Goal: Task Accomplishment & Management: Use online tool/utility

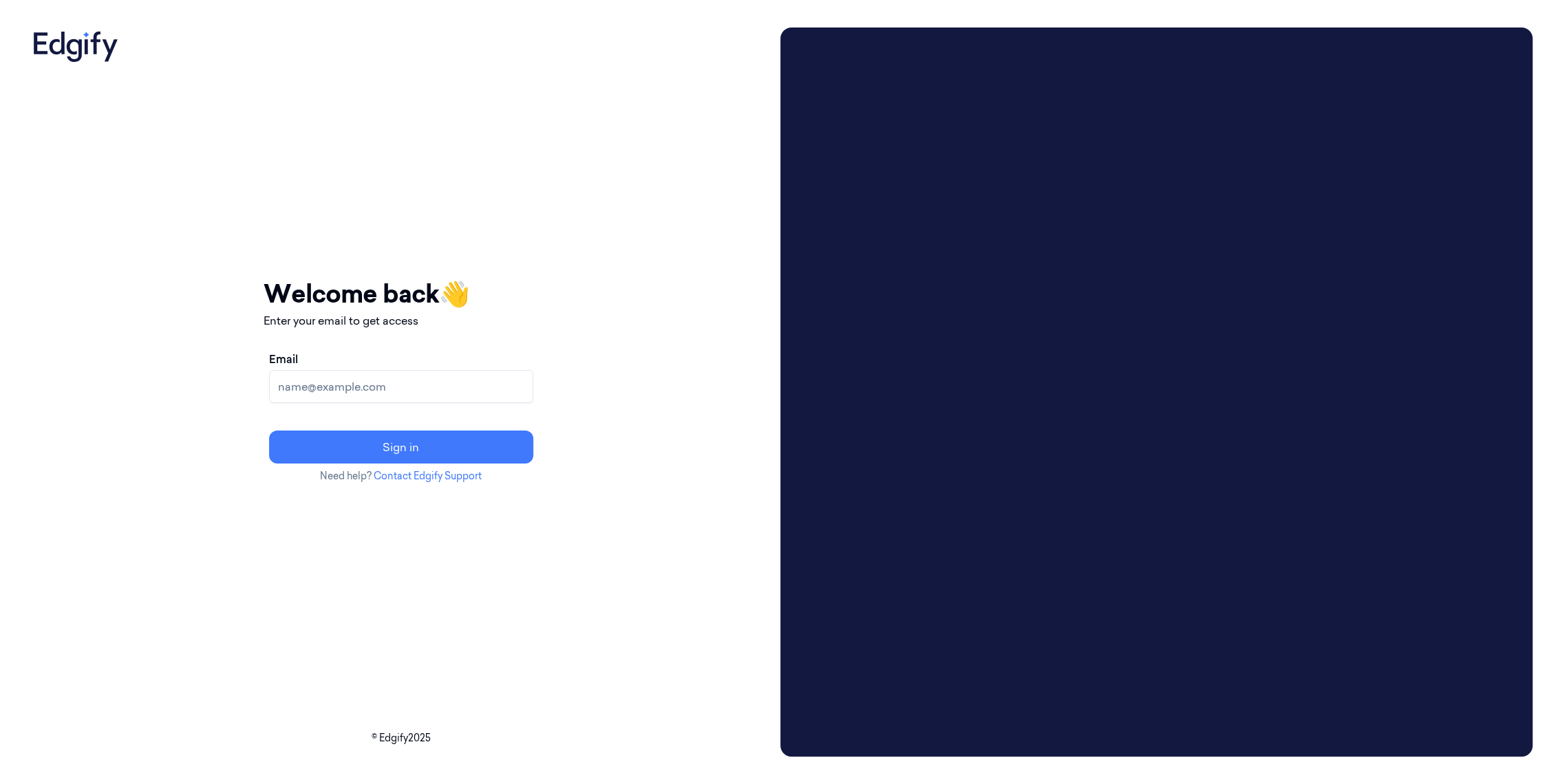
click at [383, 386] on input "Email" at bounding box center [401, 386] width 264 height 33
type input "adams.alexis@heb.com"
click at [269, 430] on button "Sign in" at bounding box center [401, 446] width 264 height 33
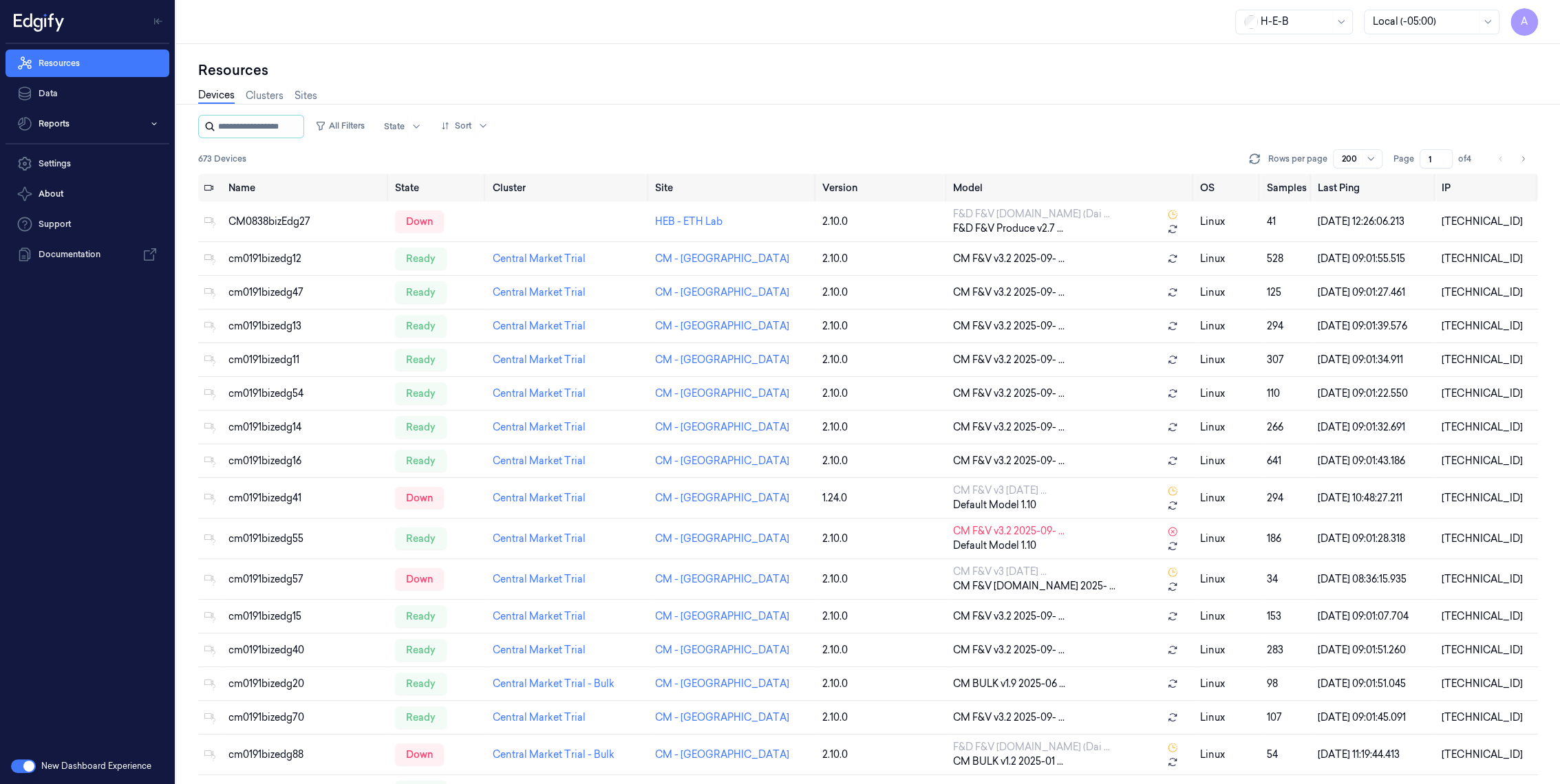
click at [292, 121] on input "string" at bounding box center [259, 126] width 82 height 22
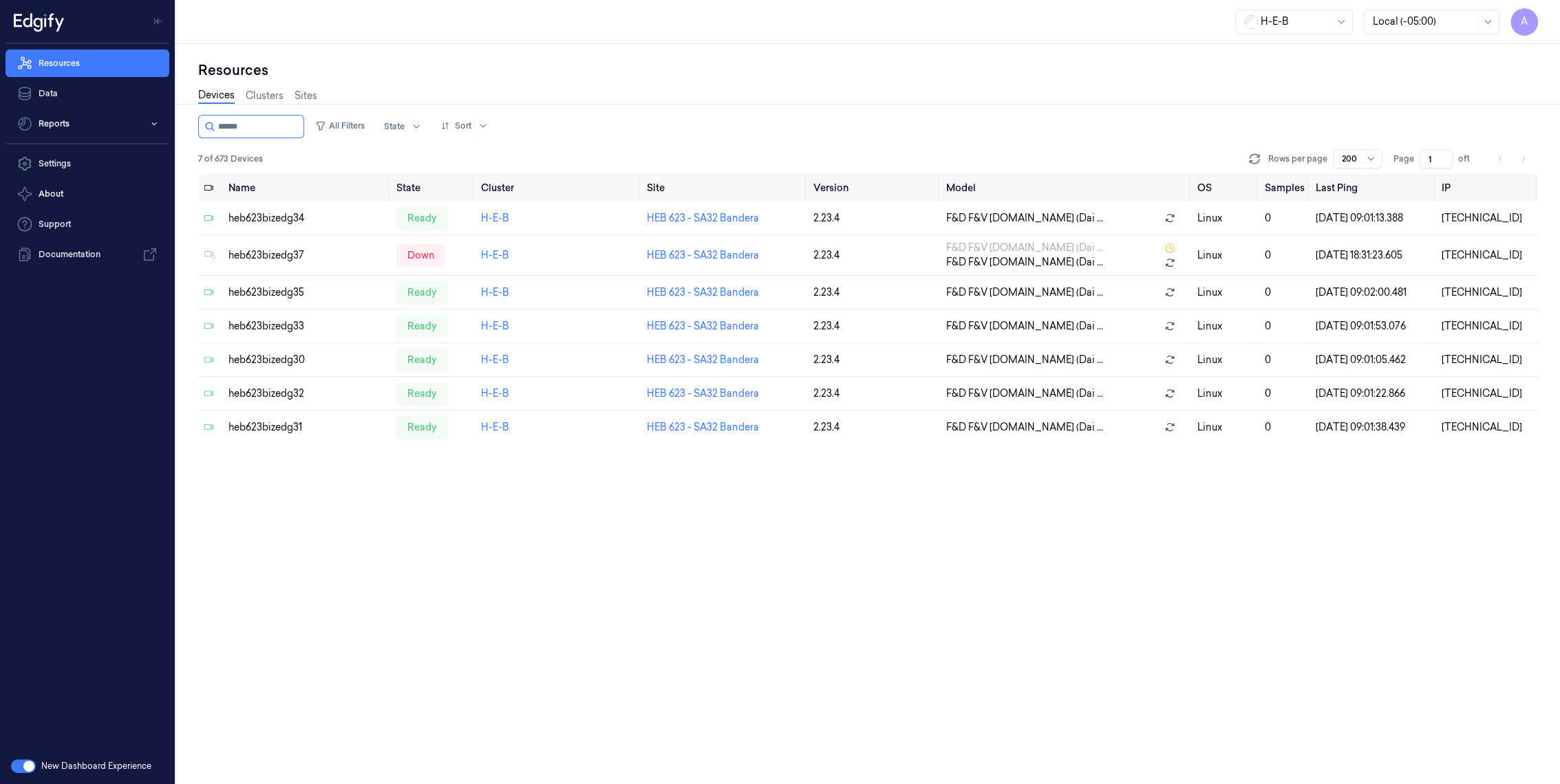
type input "******"
click at [1457, 253] on div "[TECHNICAL_ID]" at bounding box center [1487, 255] width 91 height 14
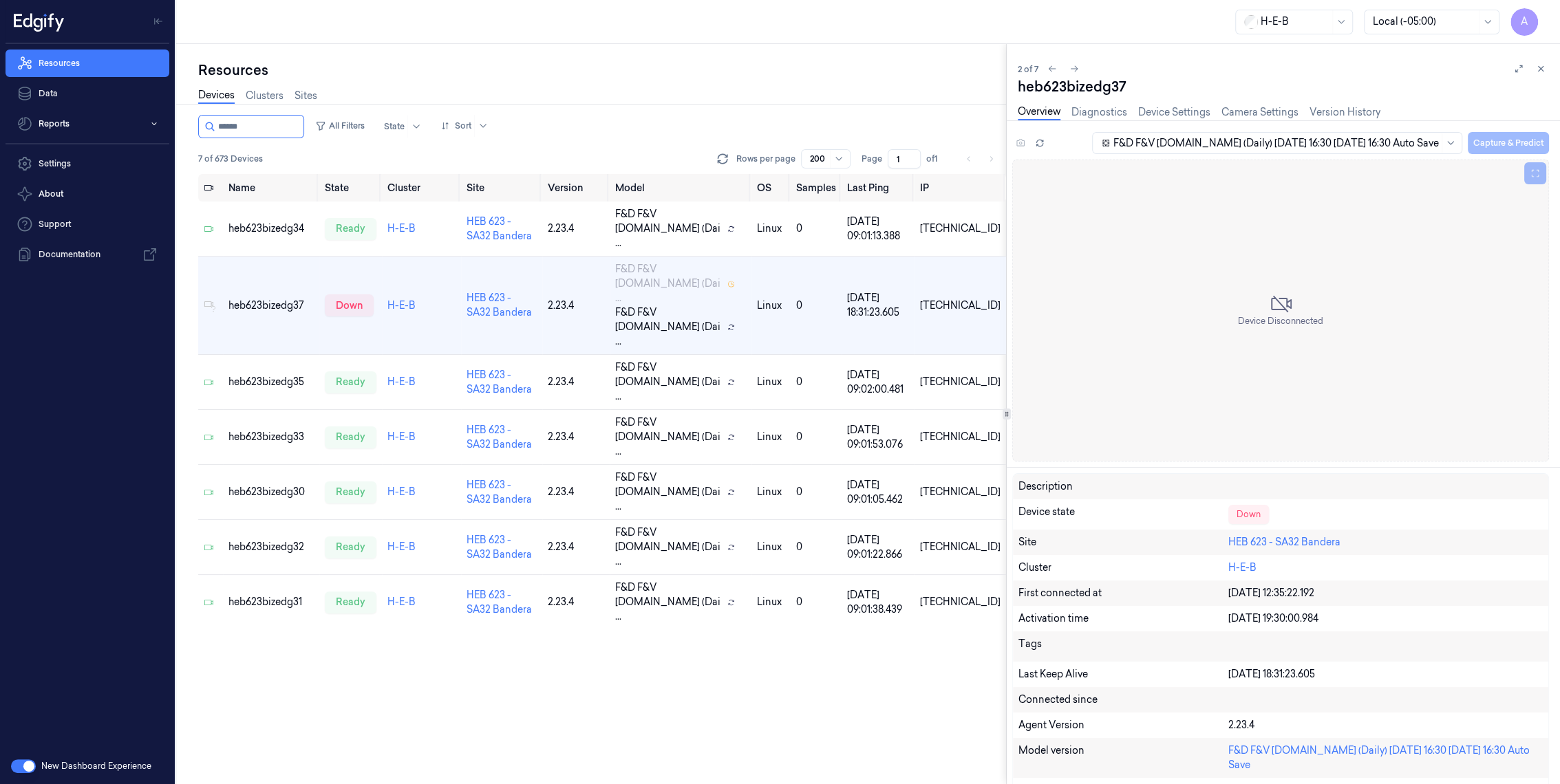
click at [1542, 65] on icon at bounding box center [1541, 68] width 10 height 10
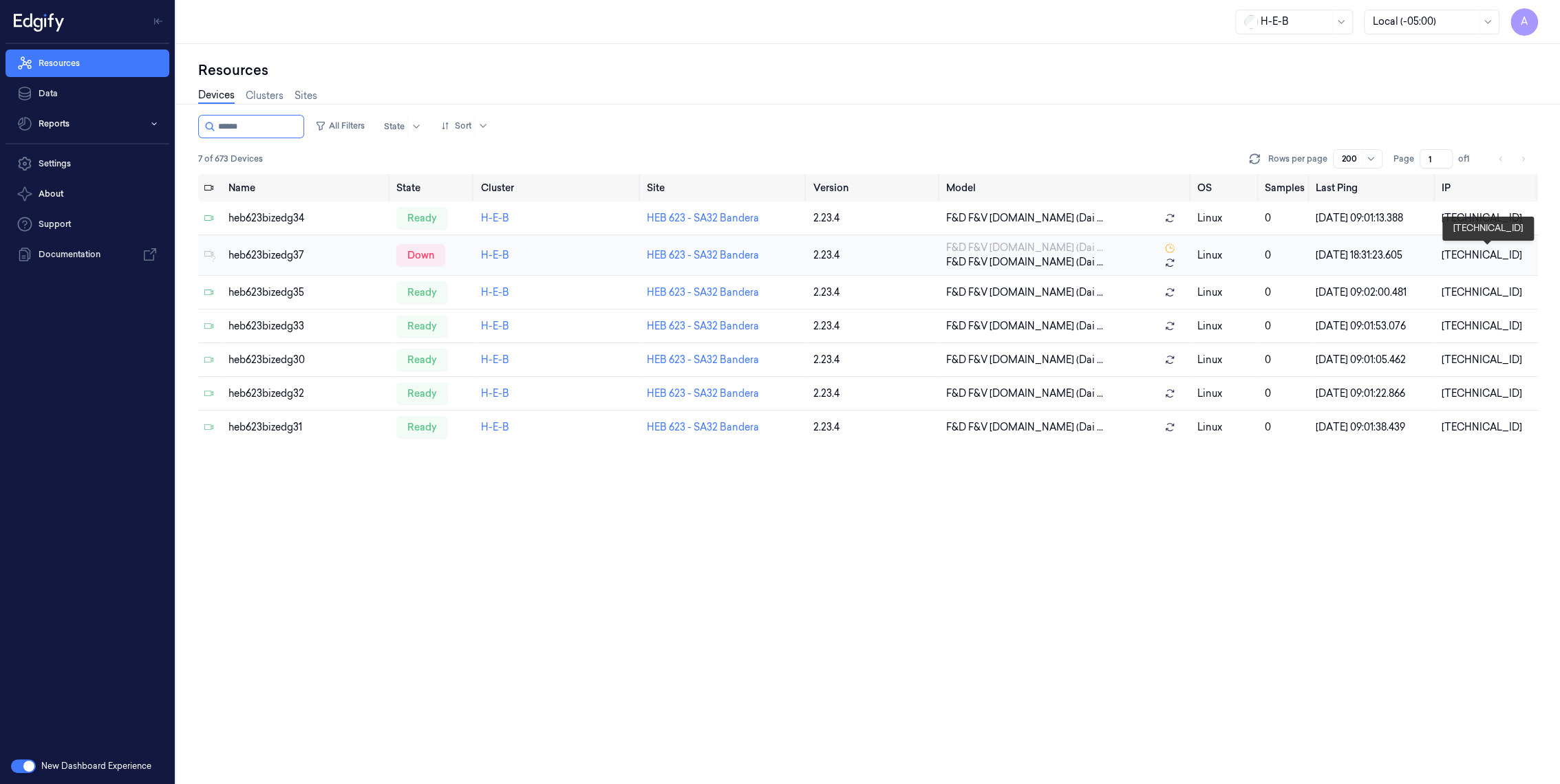
click at [1452, 253] on div "[TECHNICAL_ID]" at bounding box center [1487, 255] width 91 height 14
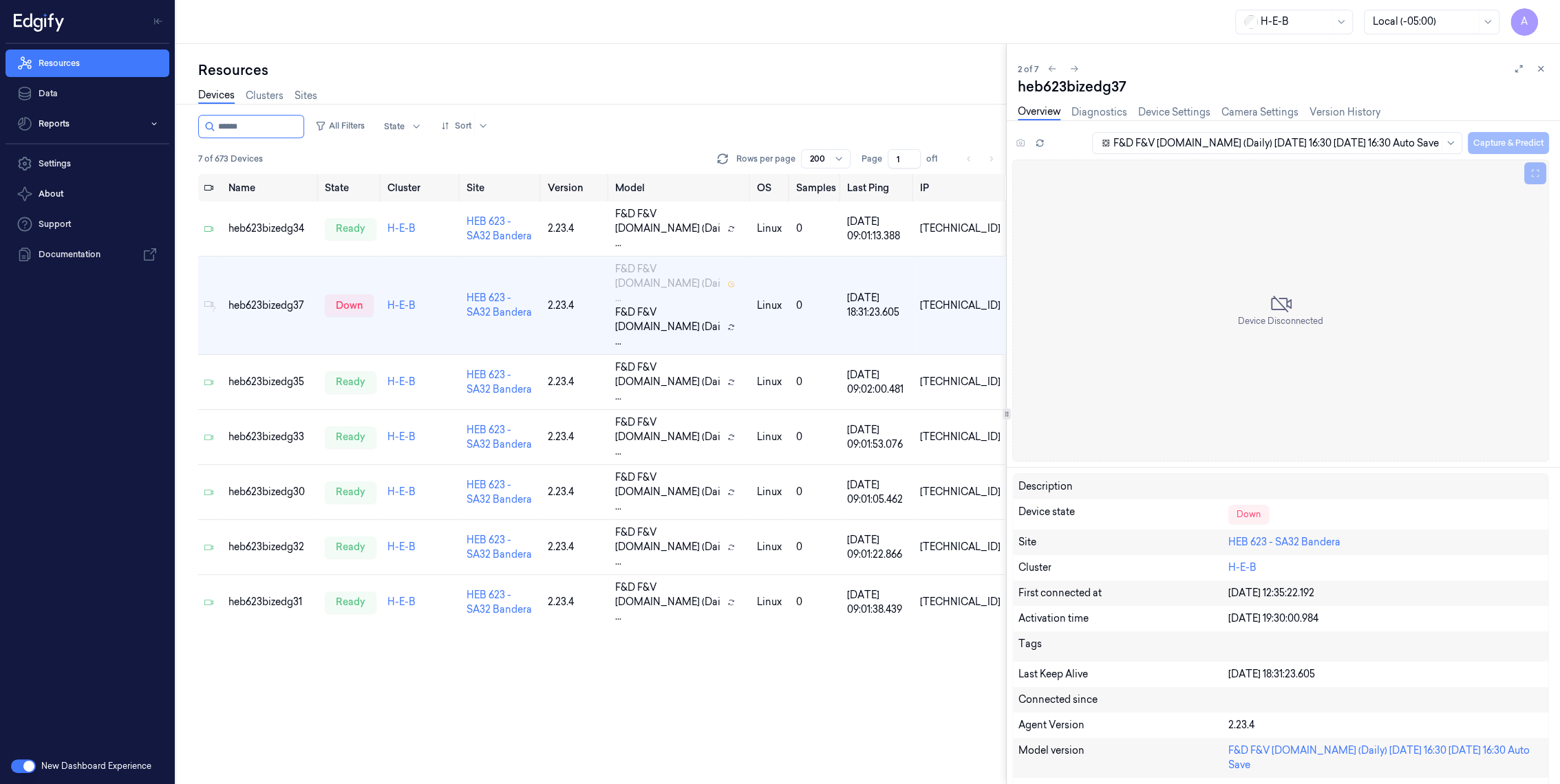
click at [1538, 64] on icon at bounding box center [1541, 68] width 10 height 10
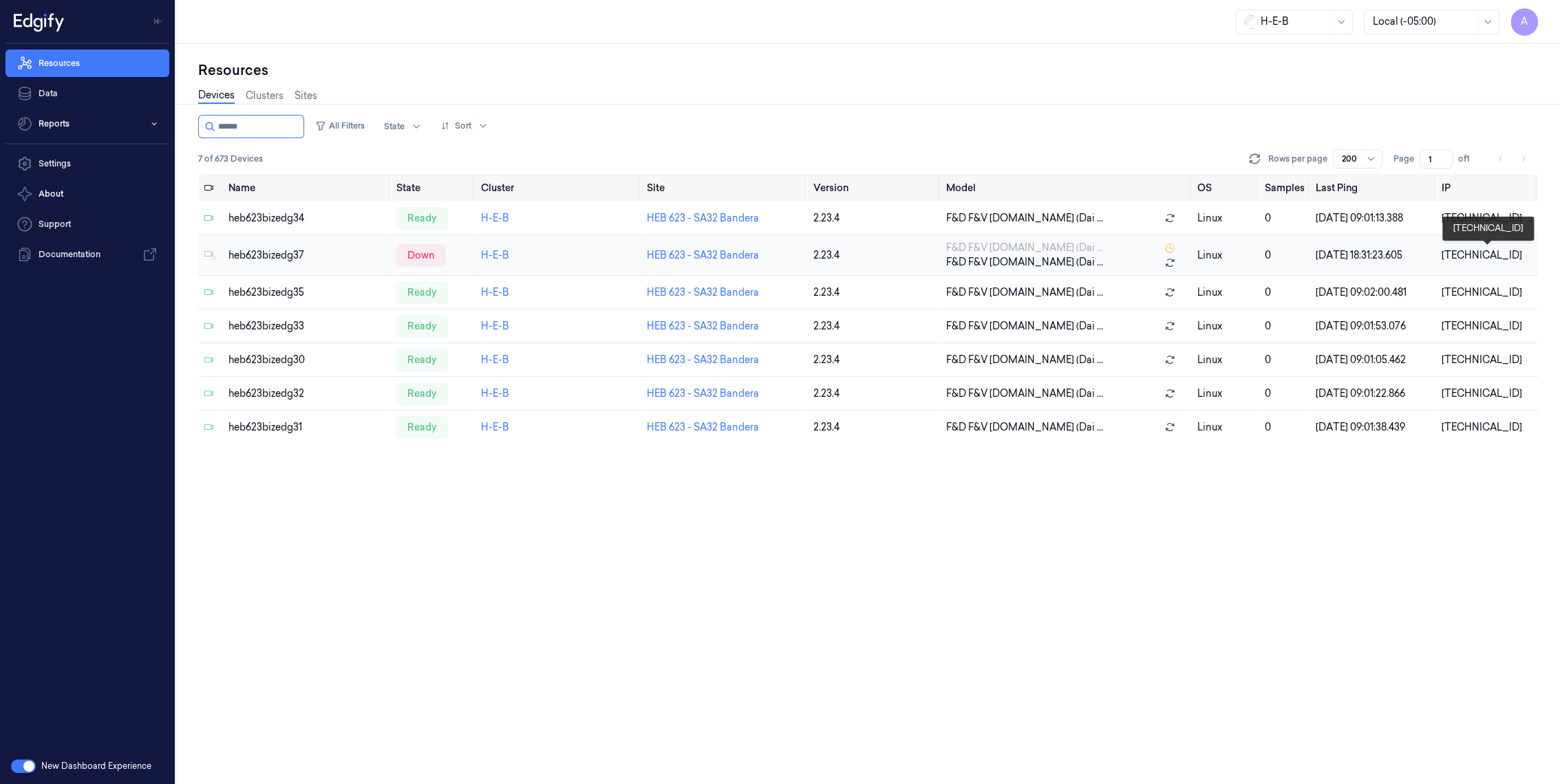
click at [1478, 255] on div "[TECHNICAL_ID]" at bounding box center [1487, 255] width 91 height 14
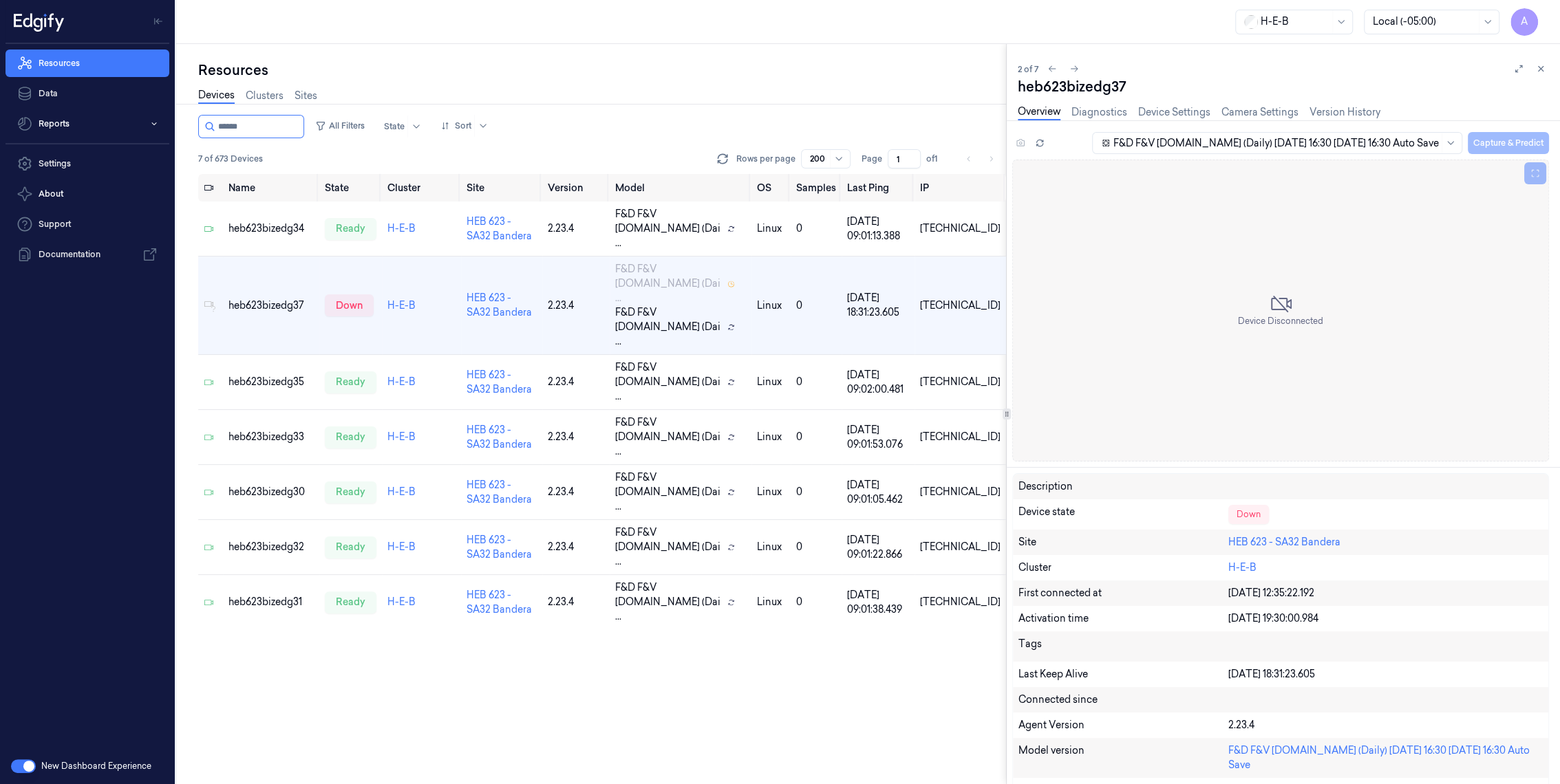
click at [1545, 70] on button at bounding box center [1541, 68] width 17 height 17
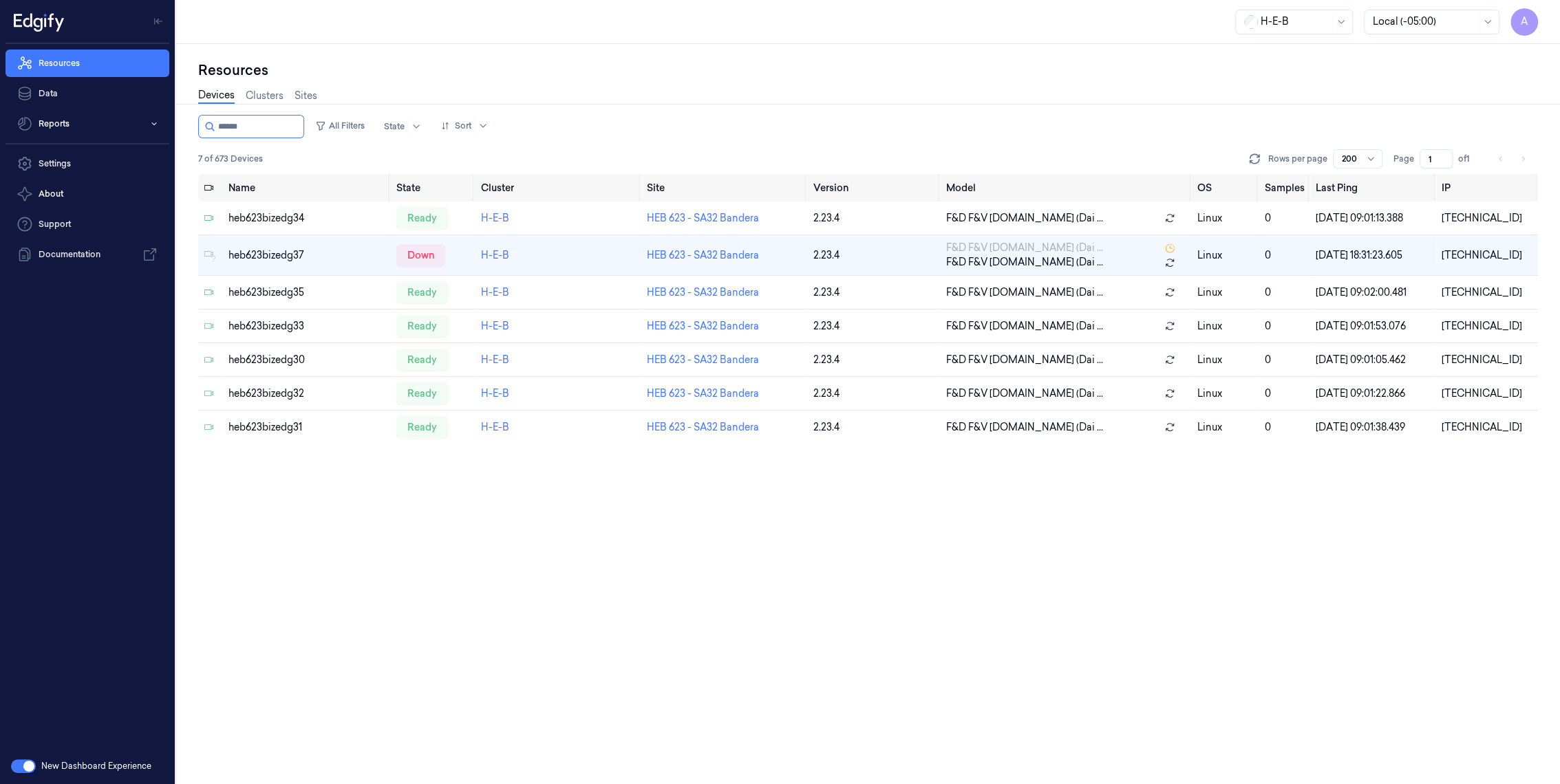
drag, startPoint x: 259, startPoint y: 128, endPoint x: 186, endPoint y: 124, distance: 73.1
click at [186, 124] on div "Resources Devices Clusters Sites All Filters State Sort 7 of 673 Devices Rows p…" at bounding box center [868, 414] width 1384 height 740
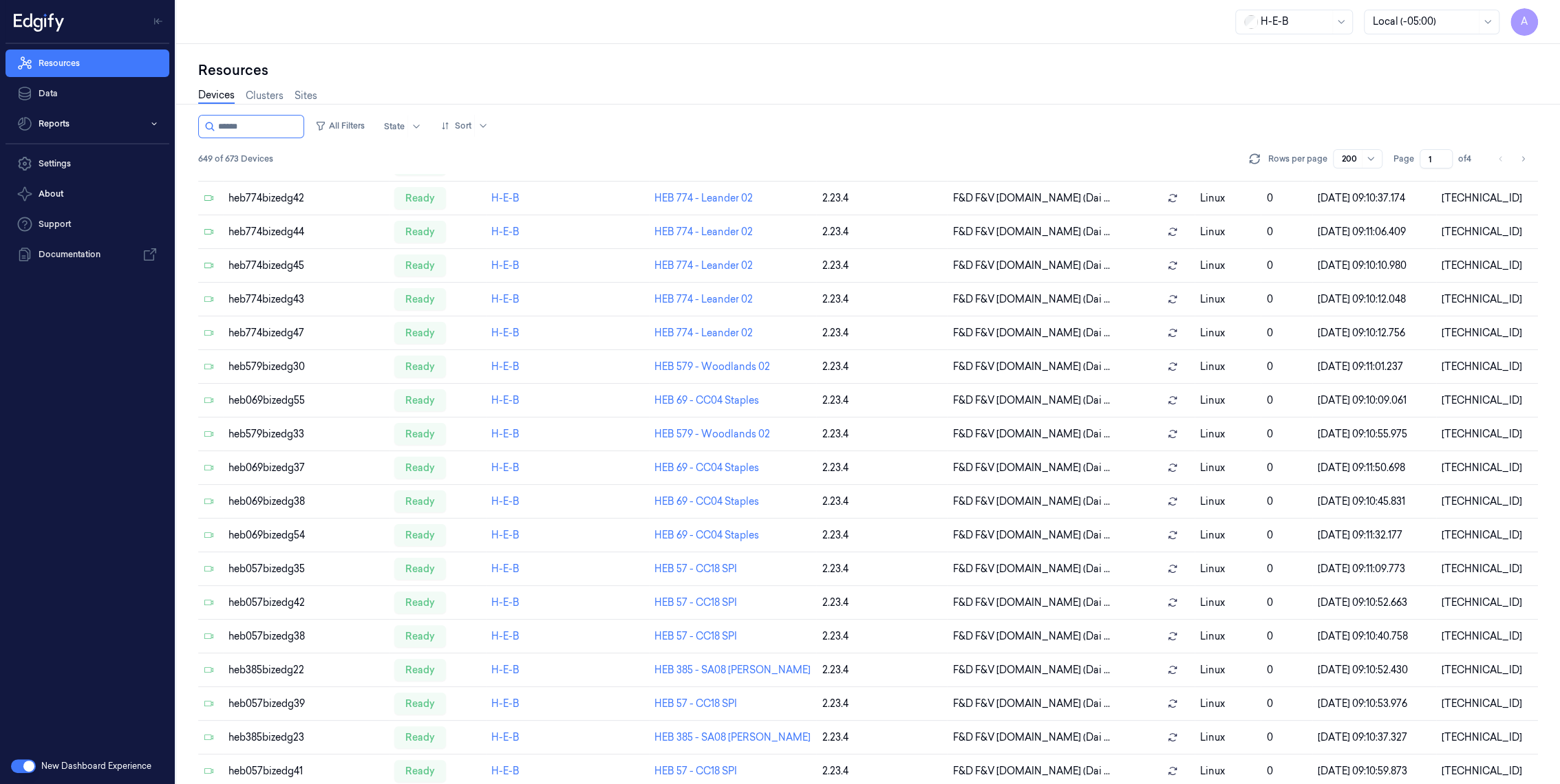
scroll to position [6282, 0]
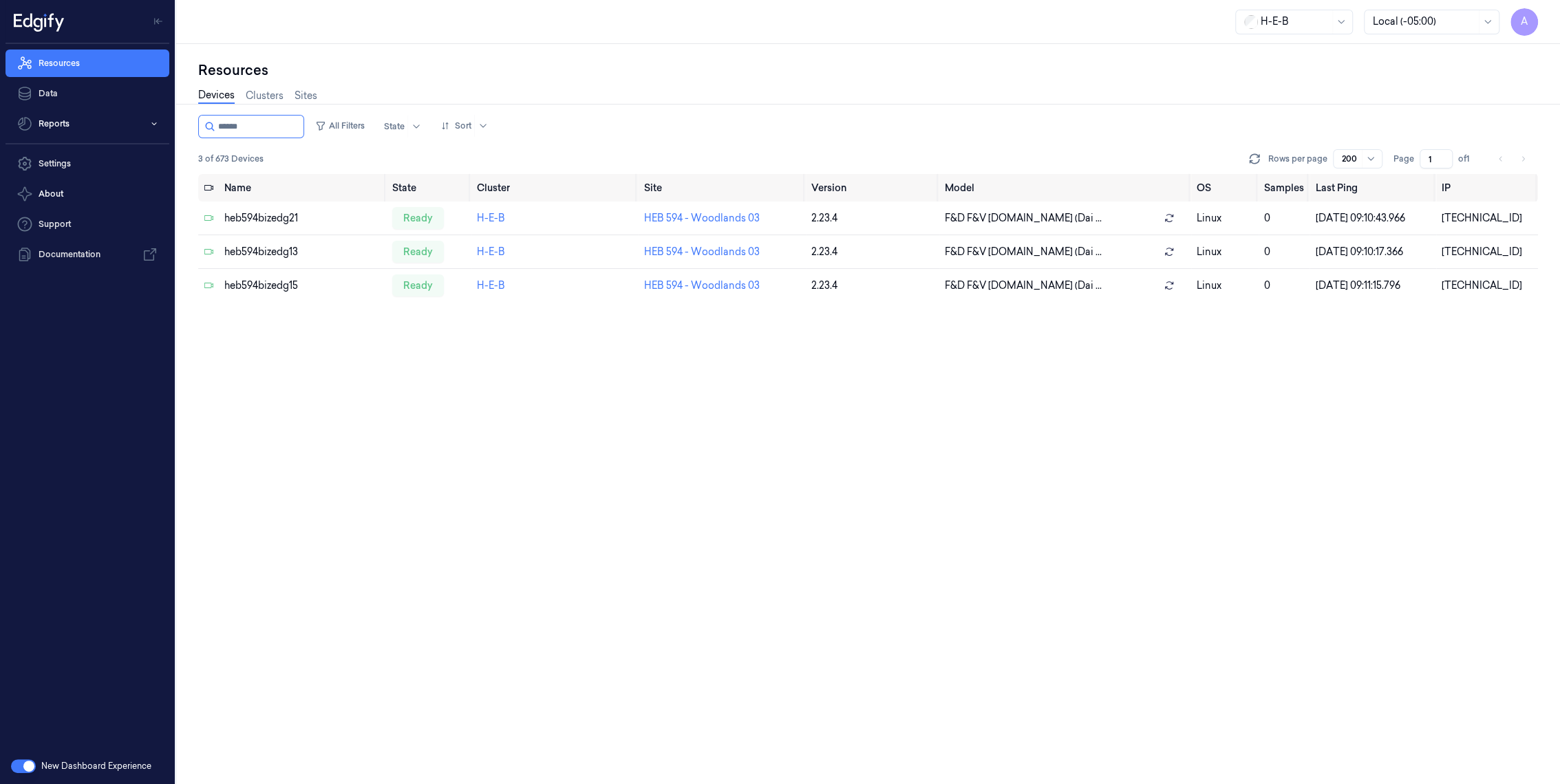
type input "******"
drag, startPoint x: 233, startPoint y: 123, endPoint x: 371, endPoint y: 125, distance: 138.0
click at [371, 125] on div "All Filters State Sort" at bounding box center [346, 126] width 296 height 23
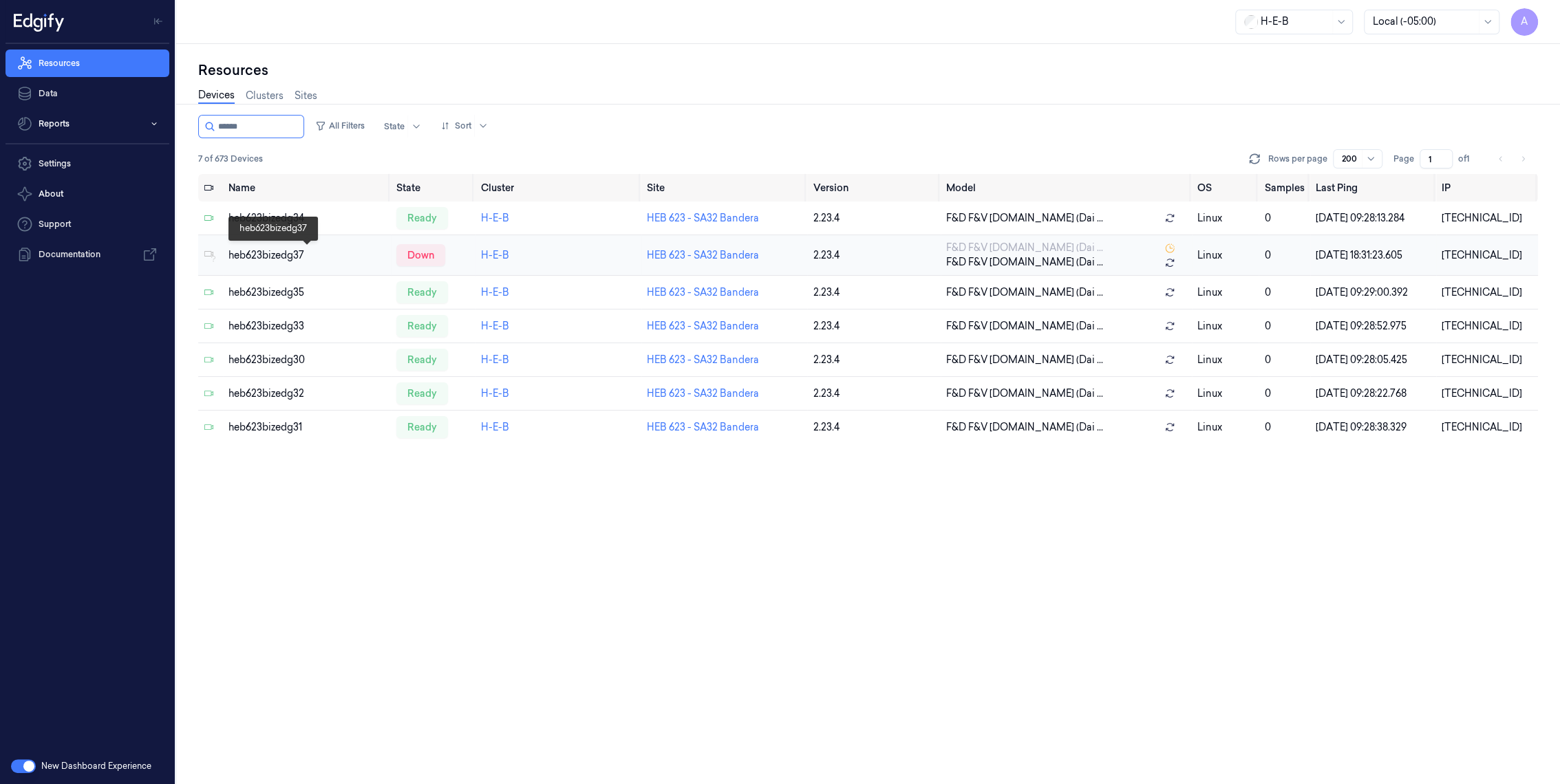
type input "******"
click at [286, 253] on div "heb623bizedg37" at bounding box center [306, 255] width 157 height 14
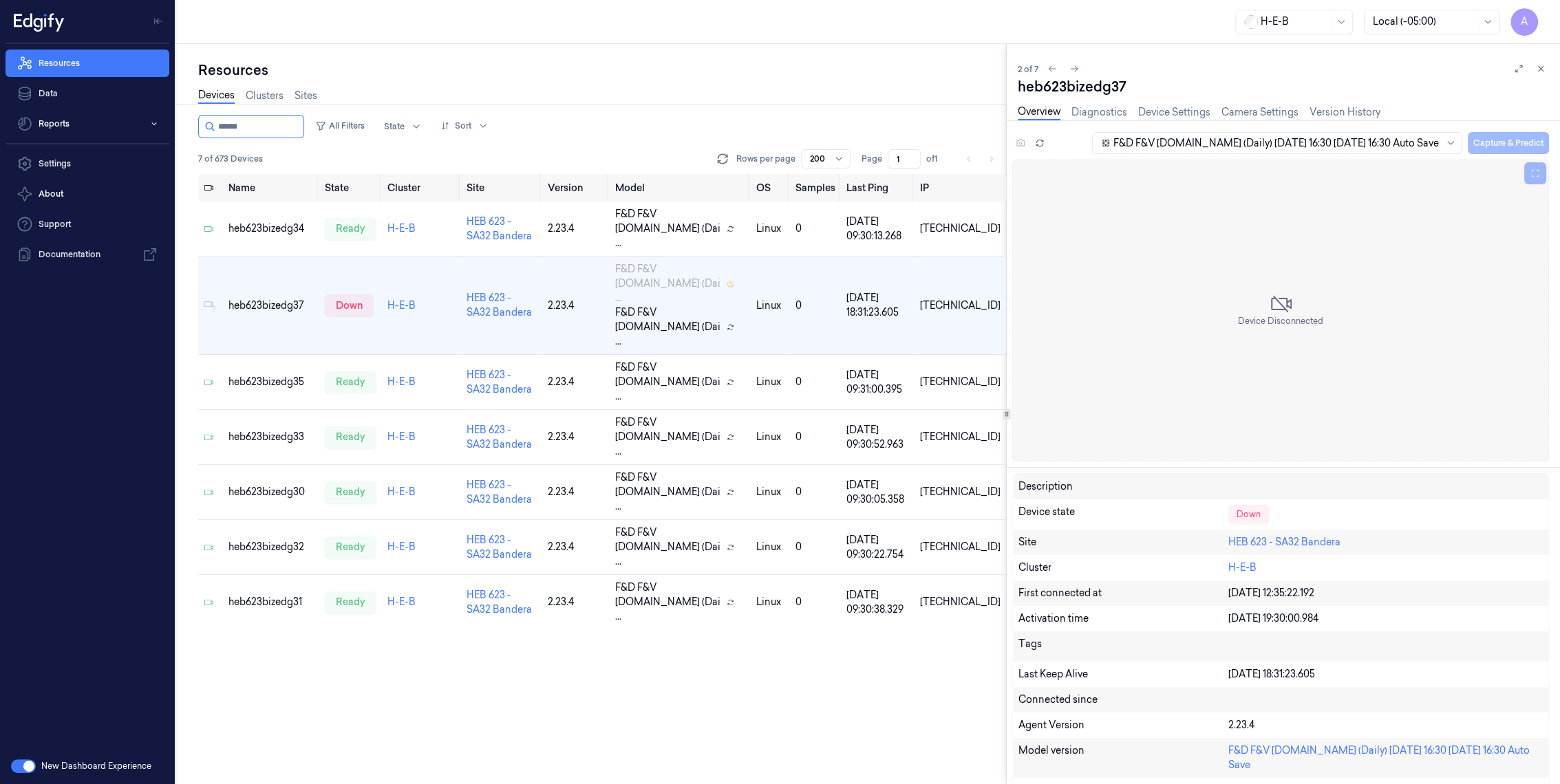
click at [1540, 68] on icon at bounding box center [1541, 68] width 4 height 4
